Goal: Transaction & Acquisition: Book appointment/travel/reservation

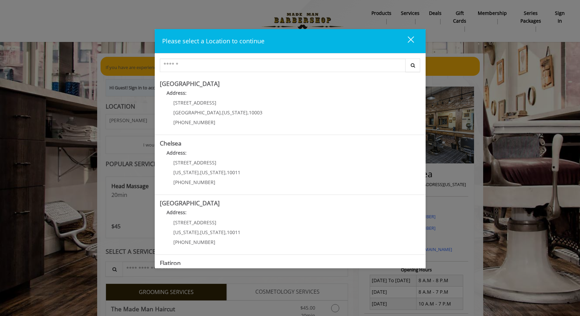
click at [413, 39] on div "close" at bounding box center [407, 41] width 14 height 10
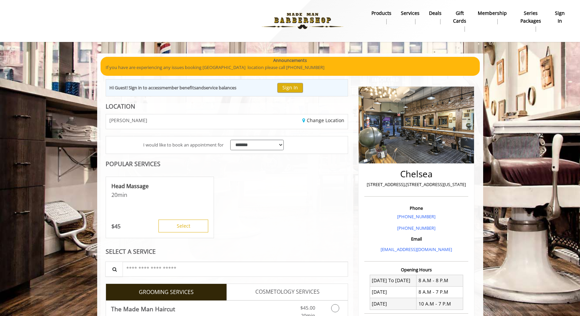
click at [559, 14] on b "sign in" at bounding box center [560, 16] width 11 height 15
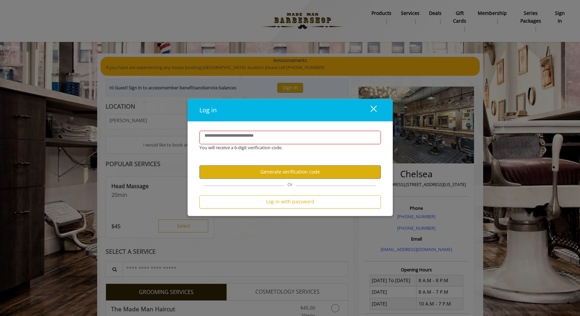
click at [374, 108] on div "close" at bounding box center [370, 110] width 14 height 10
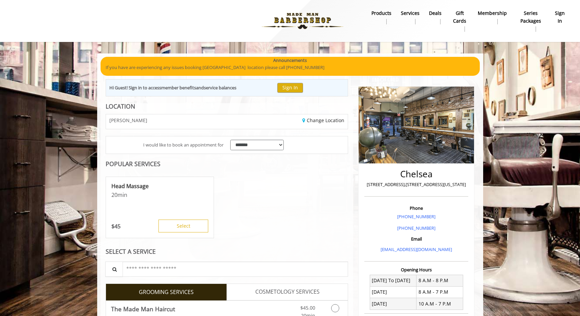
click at [311, 23] on img at bounding box center [302, 20] width 93 height 37
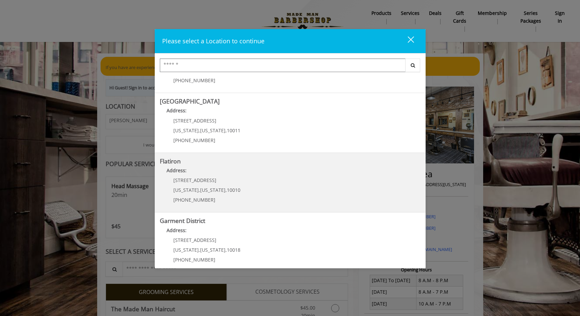
scroll to position [108, 0]
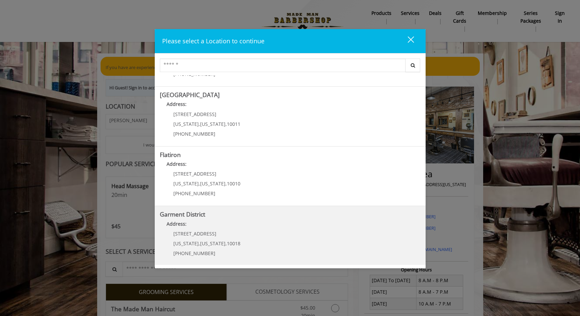
click at [232, 223] on District "Address:" at bounding box center [290, 226] width 261 height 11
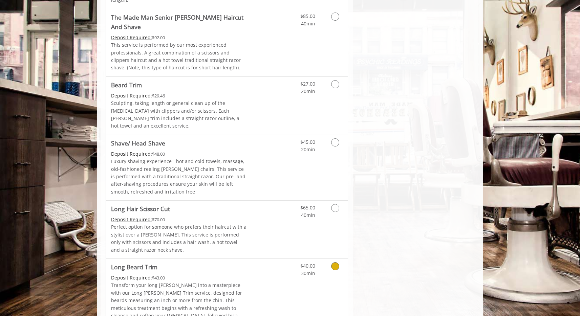
scroll to position [795, 0]
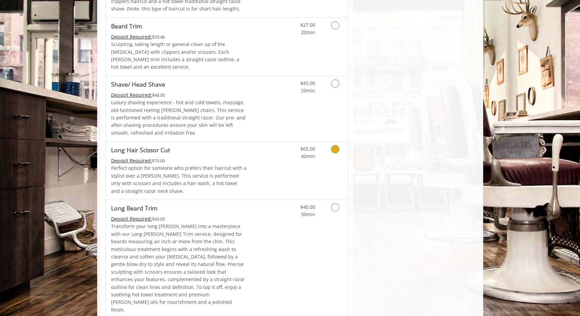
click at [335, 145] on icon "Grooming services" at bounding box center [335, 149] width 8 height 8
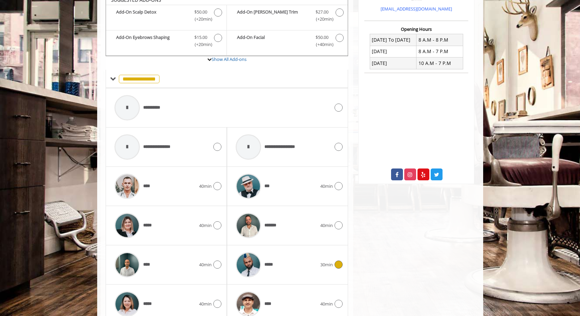
scroll to position [303, 0]
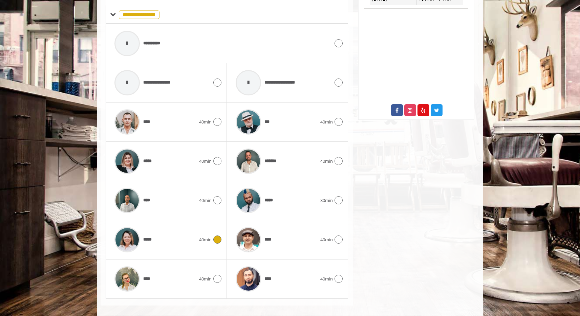
click at [218, 236] on icon at bounding box center [217, 240] width 8 height 8
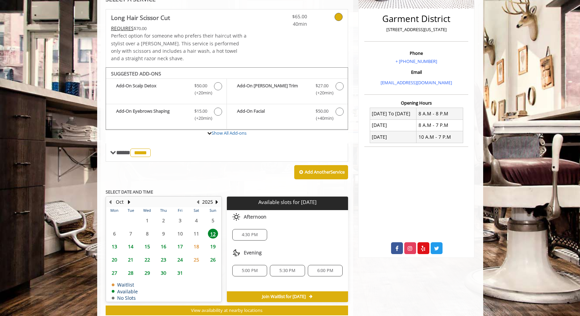
scroll to position [181, 0]
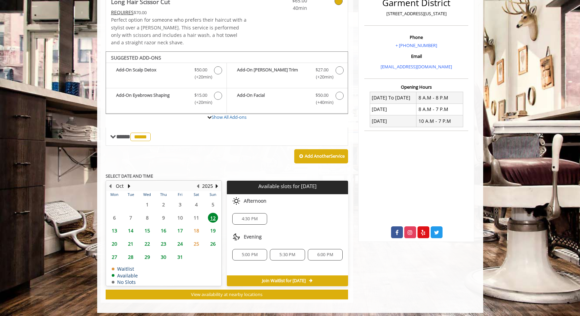
click at [116, 228] on span "13" at bounding box center [114, 231] width 10 height 10
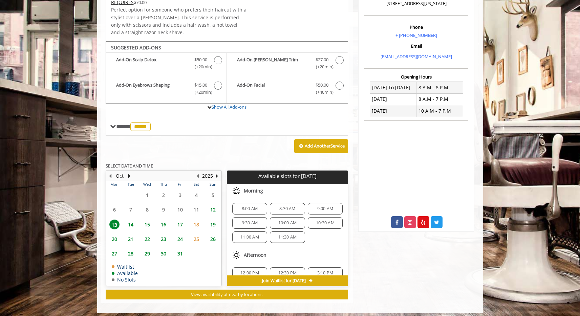
scroll to position [9, 0]
click at [278, 261] on span "12:30 PM" at bounding box center [287, 263] width 19 height 5
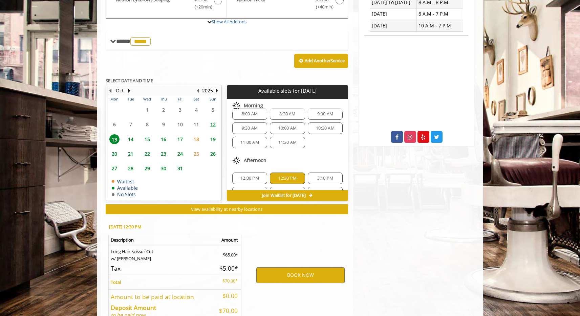
scroll to position [312, 0]
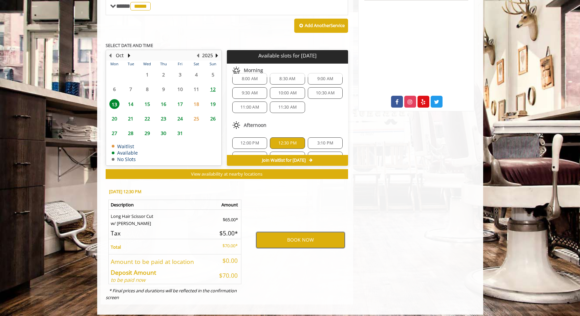
click at [315, 233] on button "BOOK NOW" at bounding box center [300, 240] width 88 height 16
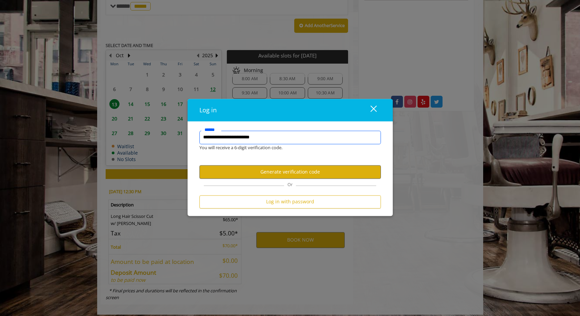
type input "**********"
click at [293, 174] on button "Generate verification code" at bounding box center [291, 172] width 182 height 13
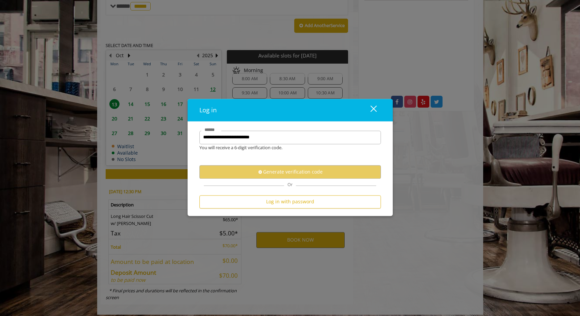
scroll to position [0, 0]
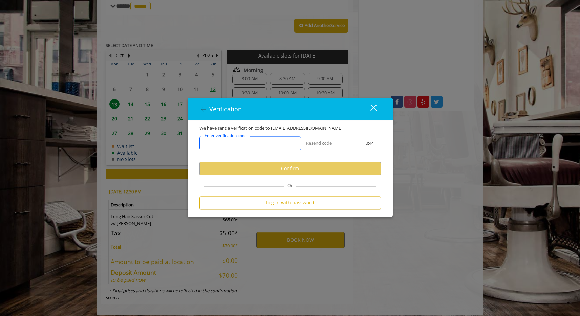
click at [287, 141] on input "Enter verification code" at bounding box center [251, 144] width 102 height 14
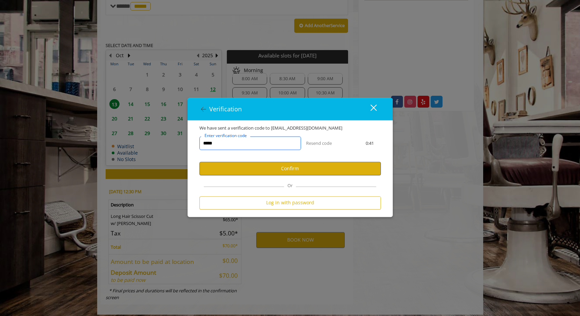
type input "******"
click at [269, 165] on button "Confirm" at bounding box center [291, 168] width 182 height 13
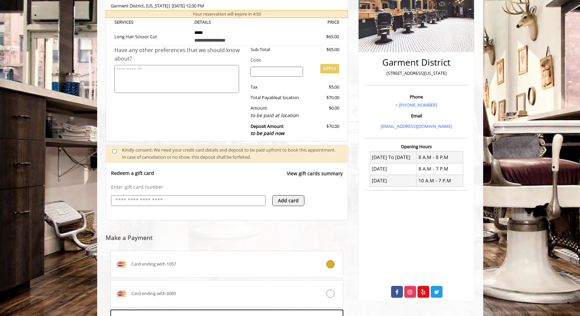
scroll to position [151, 0]
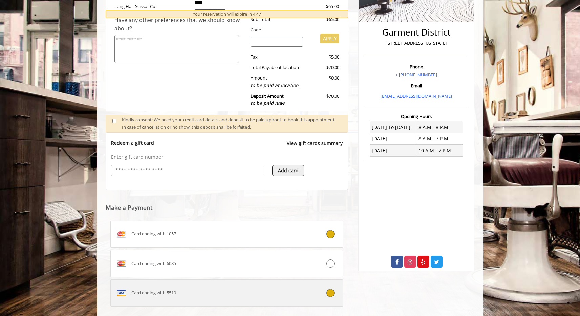
click at [333, 289] on icon at bounding box center [331, 293] width 8 height 8
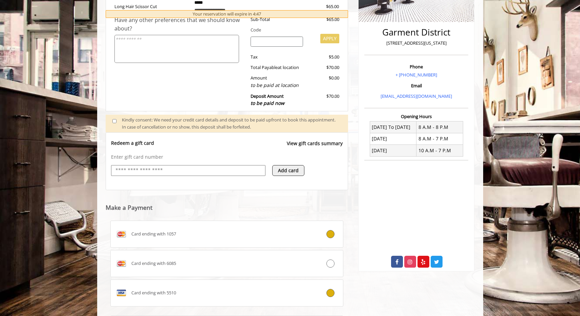
scroll to position [208, 0]
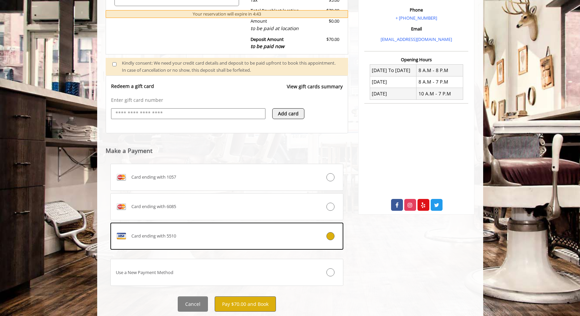
click at [261, 299] on button "Pay $70.00 and Book" at bounding box center [245, 304] width 61 height 15
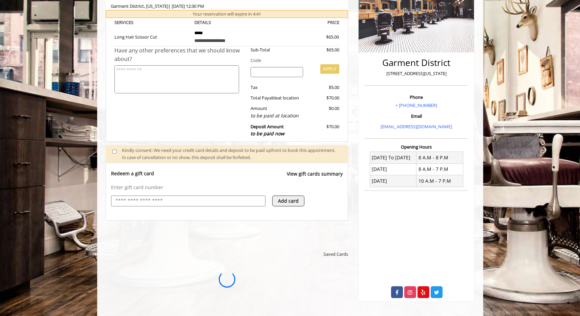
scroll to position [0, 0]
